Goal: Navigation & Orientation: Find specific page/section

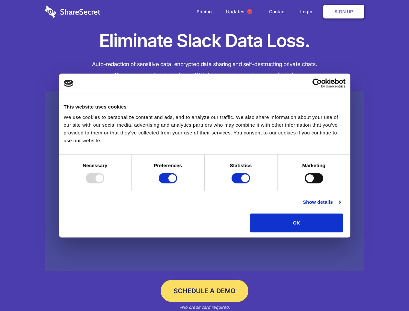
click at [104, 183] on div at bounding box center [95, 178] width 18 height 10
click at [177, 183] on input "Preferences" at bounding box center [168, 178] width 18 height 10
checkbox input "false"
click at [241, 183] on input "Statistics" at bounding box center [240, 178] width 18 height 10
checkbox input "false"
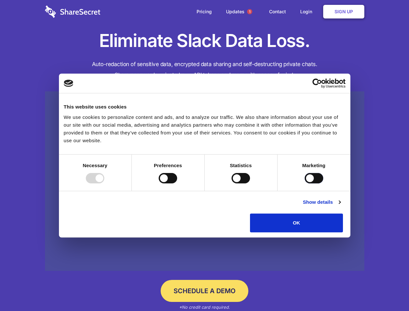
click at [304, 183] on input "Marketing" at bounding box center [313, 178] width 18 height 10
checkbox input "true"
click at [340, 206] on link "Show details" at bounding box center [322, 202] width 38 height 8
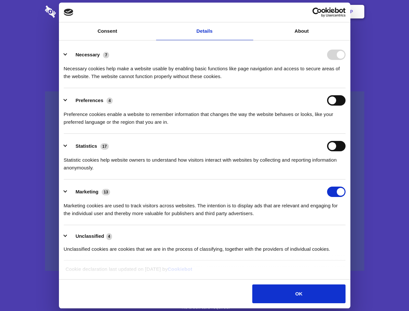
click at [345, 80] on div "Necessary cookies help make a website usable by enabling basic functions like p…" at bounding box center [204, 70] width 281 height 20
click at [249, 12] on span "1" at bounding box center [249, 11] width 5 height 5
